Goal: Download file/media

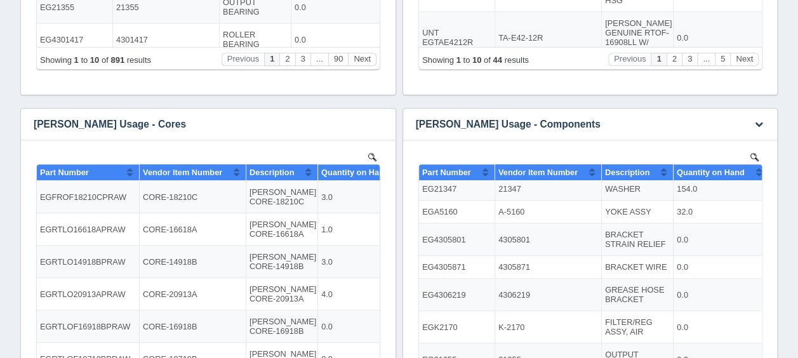
scroll to position [10, 0]
click at [377, 123] on icon "button" at bounding box center [377, 124] width 8 height 8
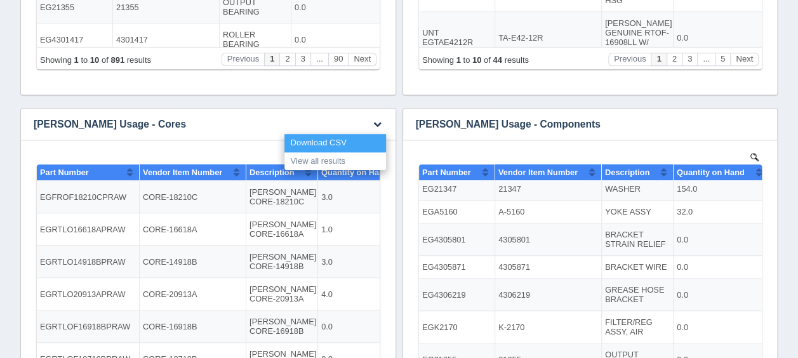
click at [348, 141] on link "Download CSV" at bounding box center [336, 143] width 102 height 18
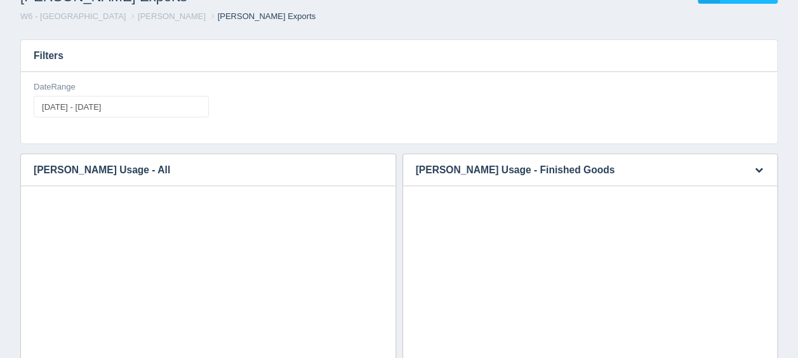
scroll to position [0, 0]
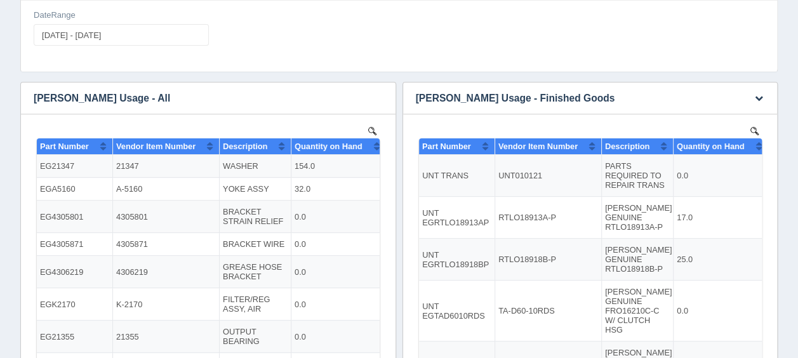
scroll to position [127, 0]
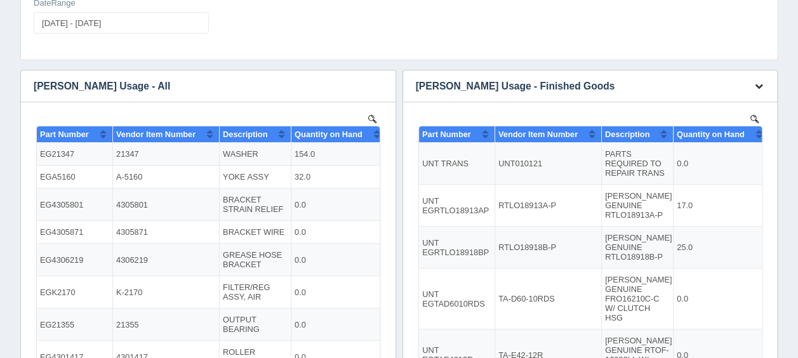
click at [757, 86] on icon "button" at bounding box center [759, 86] width 8 height 8
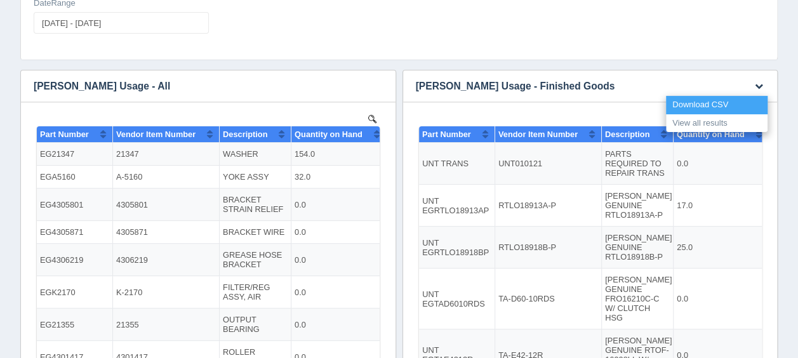
click at [709, 105] on link "Download CSV" at bounding box center [717, 105] width 102 height 18
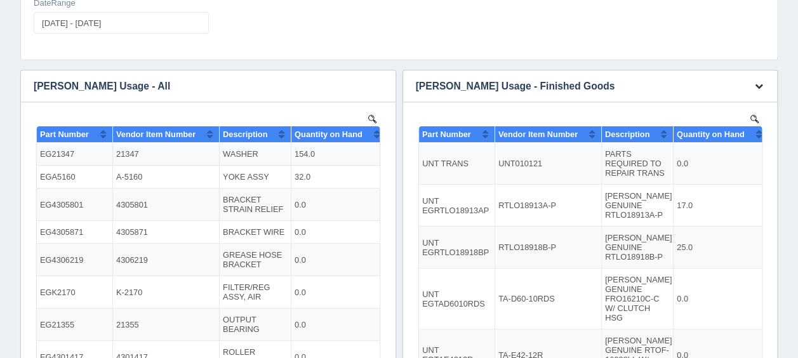
click at [760, 83] on icon "button" at bounding box center [759, 86] width 8 height 8
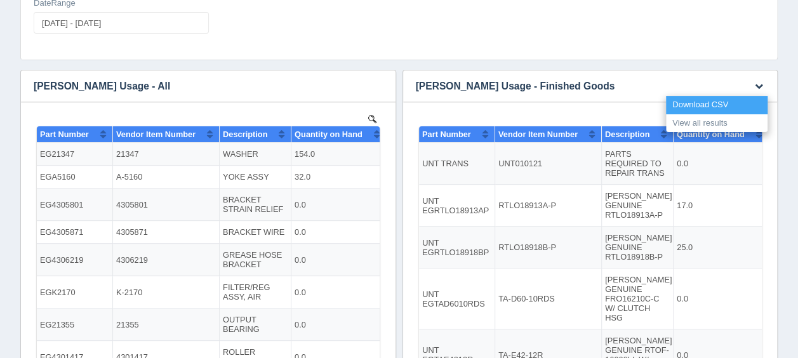
click at [722, 99] on link "Download CSV" at bounding box center [717, 105] width 102 height 18
